Goal: Navigation & Orientation: Find specific page/section

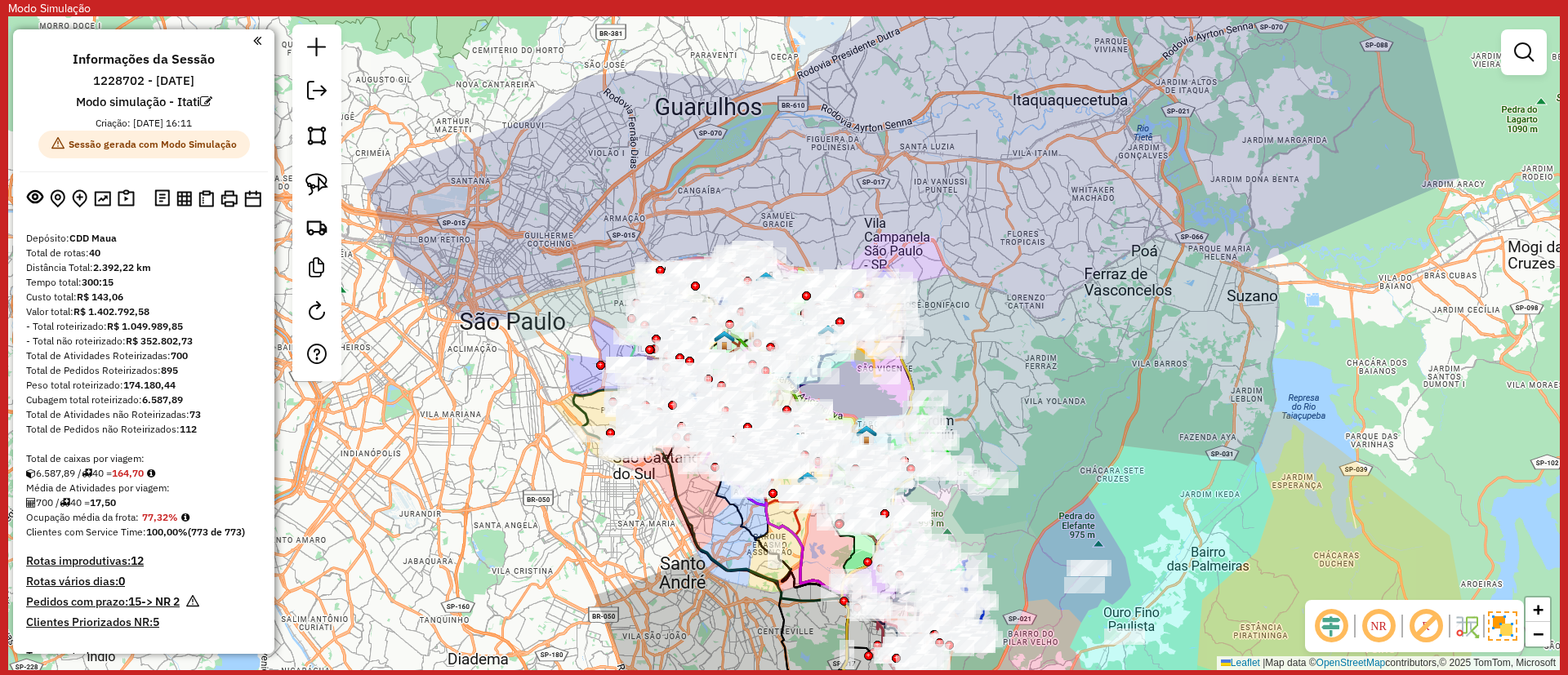
drag, startPoint x: 532, startPoint y: 147, endPoint x: 1016, endPoint y: 644, distance: 693.7
click at [525, 102] on div "Janela de atendimento Grade de atendimento Capacidade Transportadoras Veículos …" at bounding box center [784, 343] width 1552 height 654
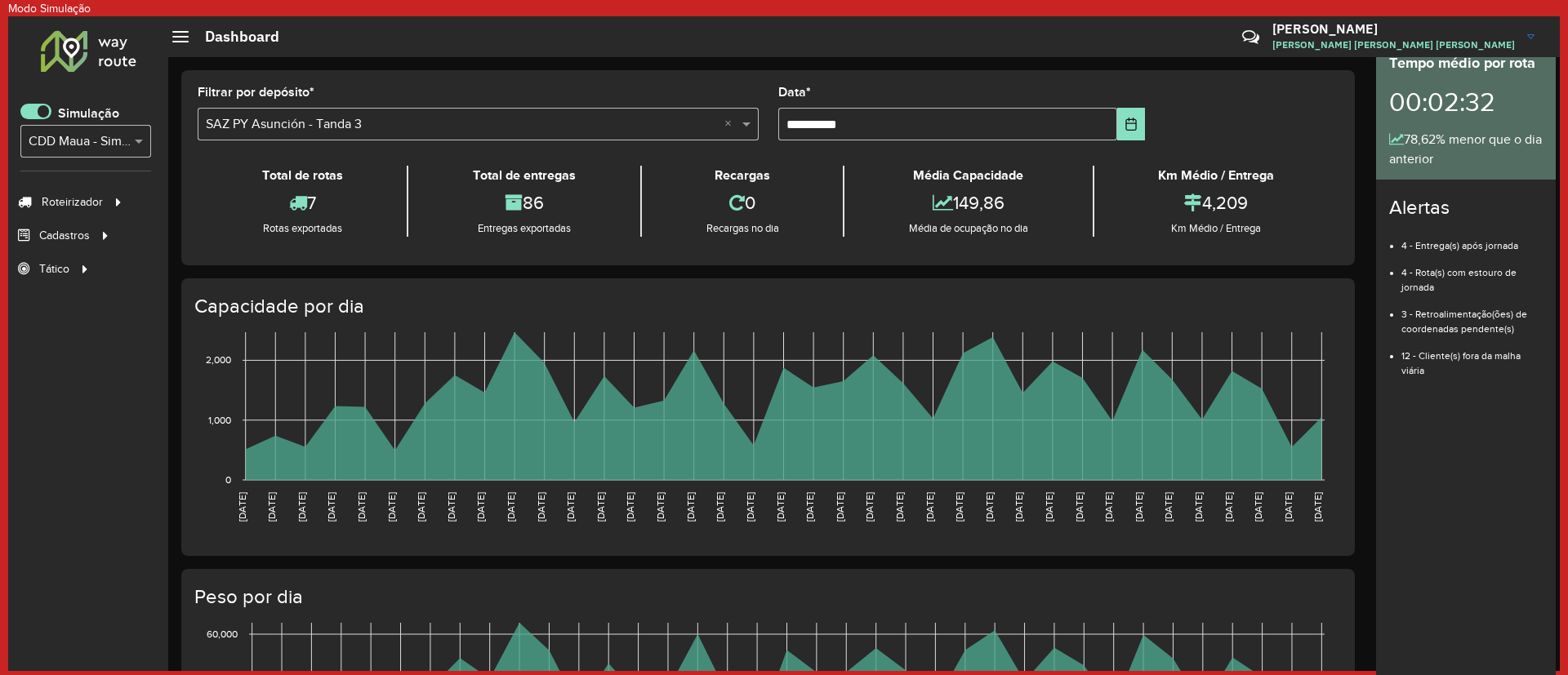
scroll to position [10, 5]
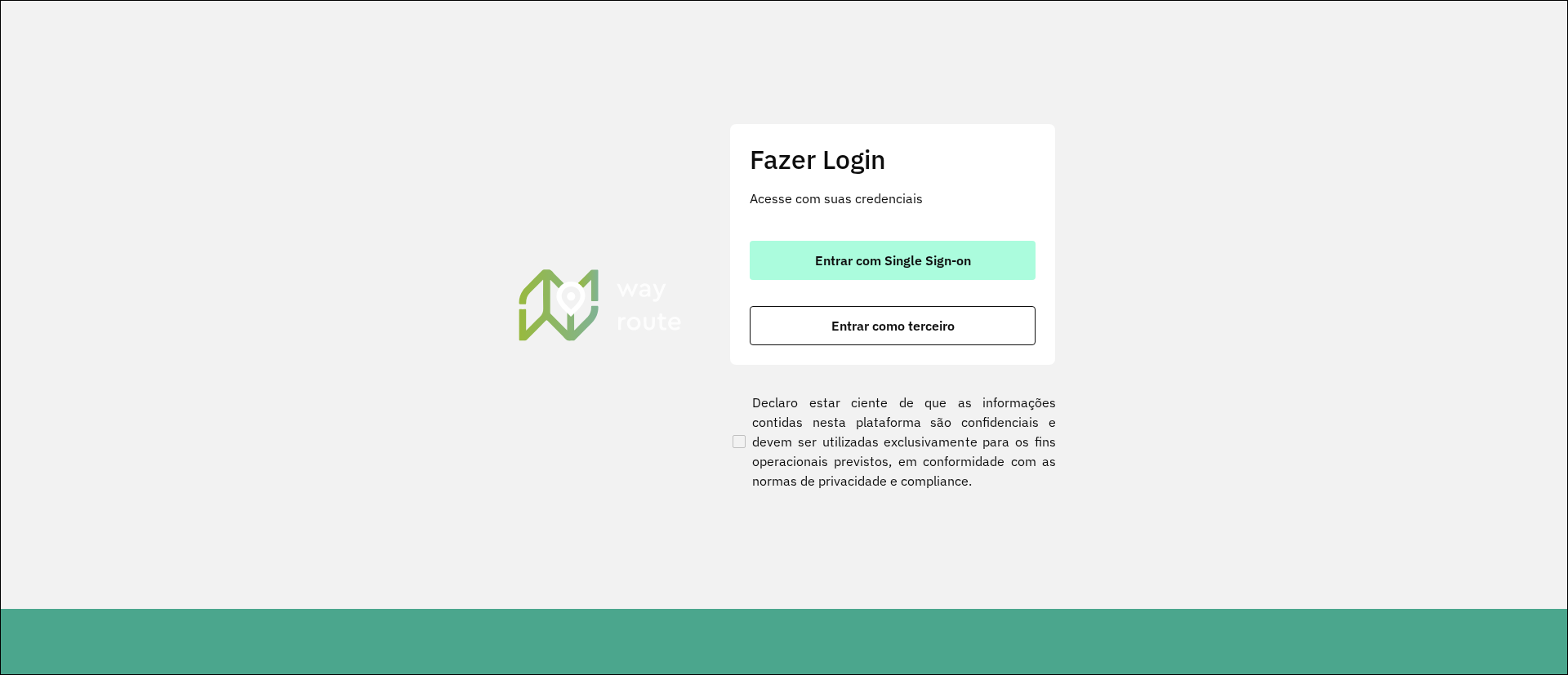
click at [847, 266] on span "Entrar com Single Sign-on" at bounding box center [893, 260] width 156 height 13
click at [869, 265] on span "Entrar com Single Sign-on" at bounding box center [893, 260] width 156 height 13
